Goal: Information Seeking & Learning: Learn about a topic

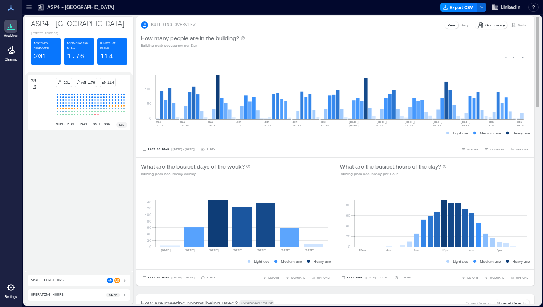
click at [289, 145] on div "BUILDING OVERVIEW Peak Avg Occupancy Visits How many people are in the building…" at bounding box center [335, 151] width 398 height 270
